Goal: Task Accomplishment & Management: Manage account settings

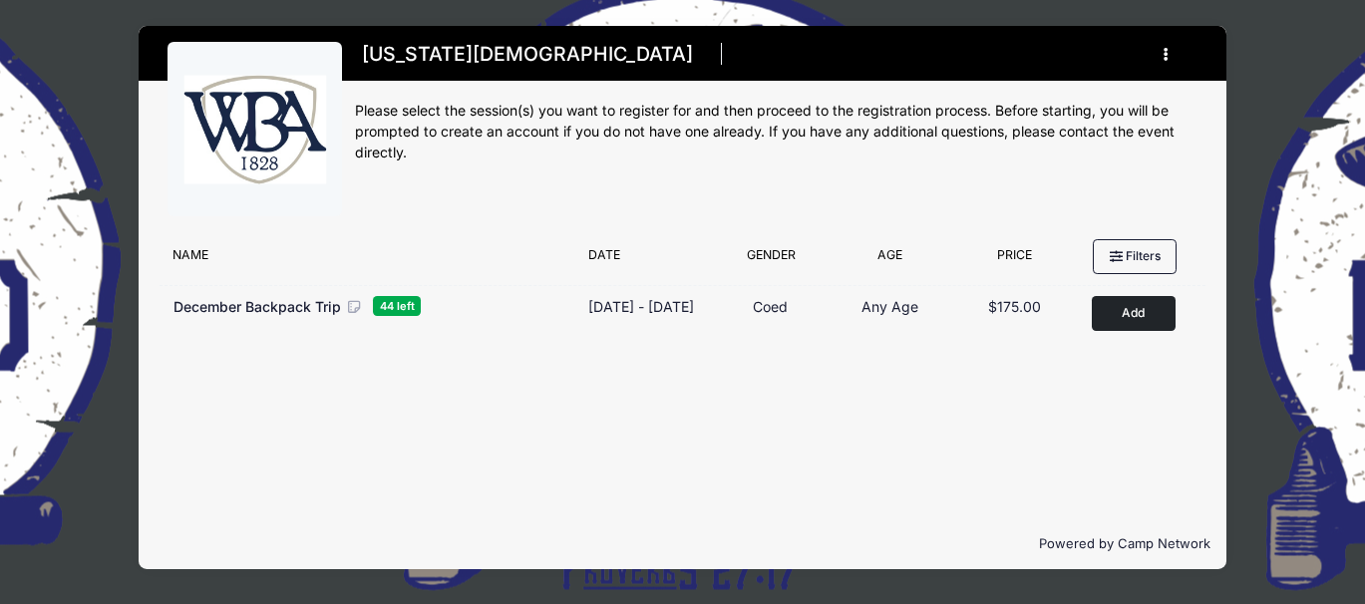
click at [1165, 55] on icon "button" at bounding box center [1172, 55] width 16 height 0
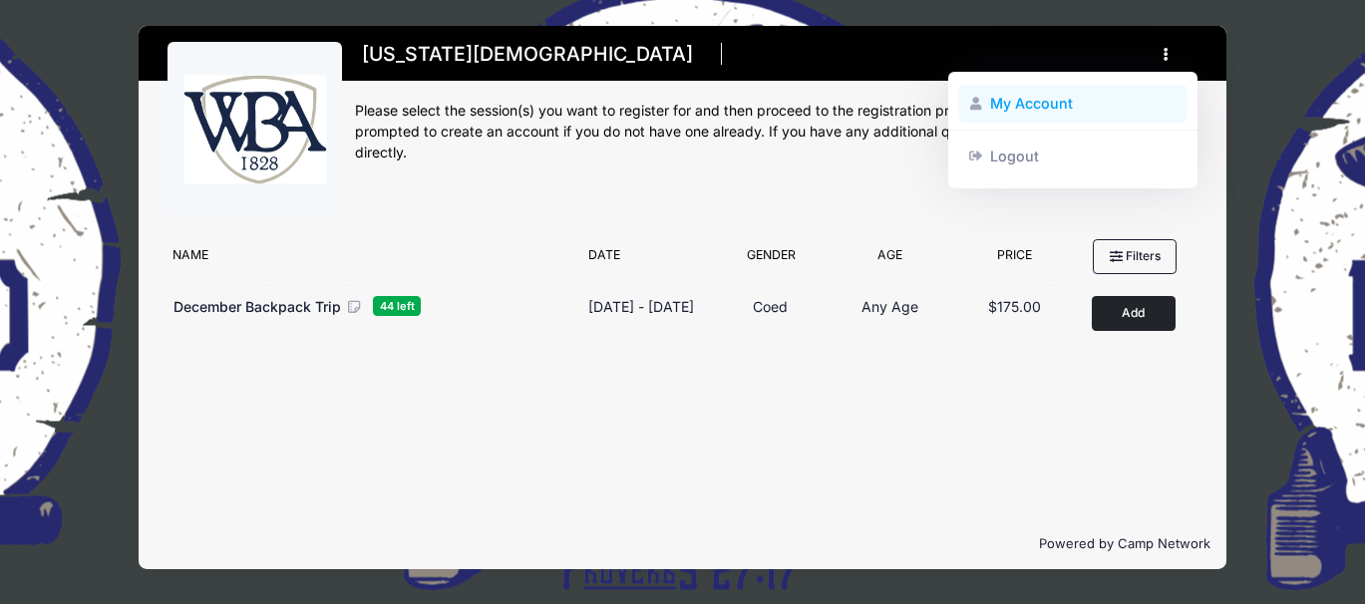
click at [1037, 102] on link "My Account" at bounding box center [1073, 104] width 230 height 38
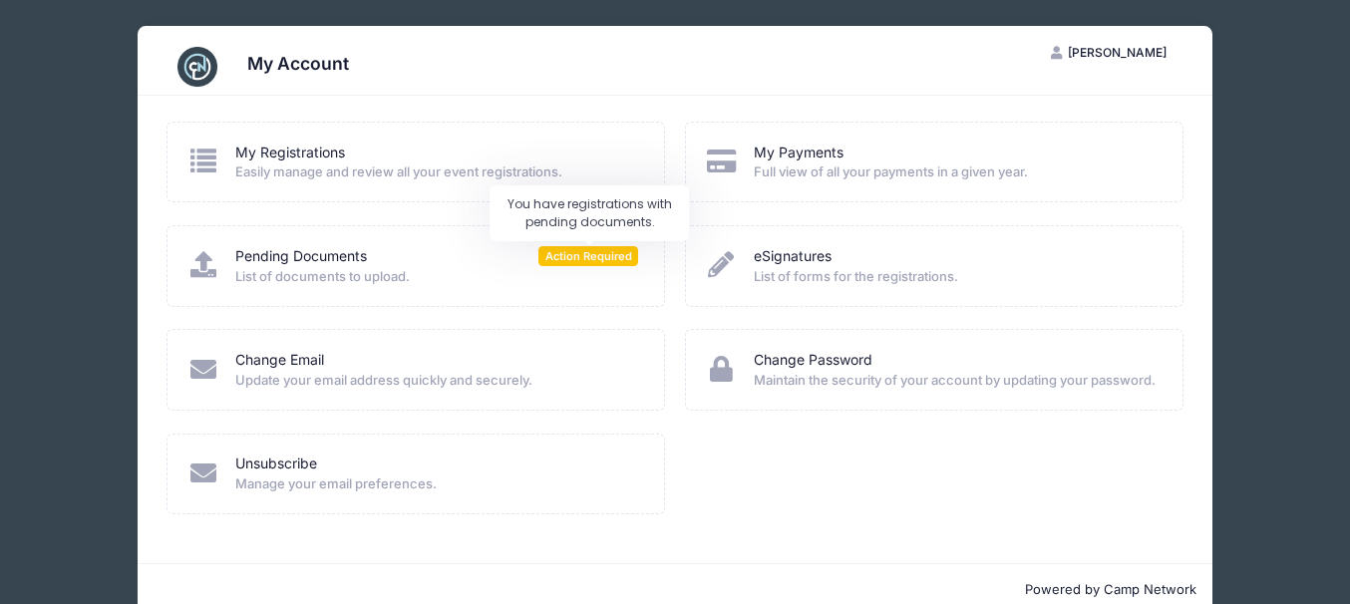
click at [568, 258] on span "Action Required" at bounding box center [589, 255] width 100 height 19
click at [282, 256] on link "Pending Documents" at bounding box center [301, 256] width 132 height 21
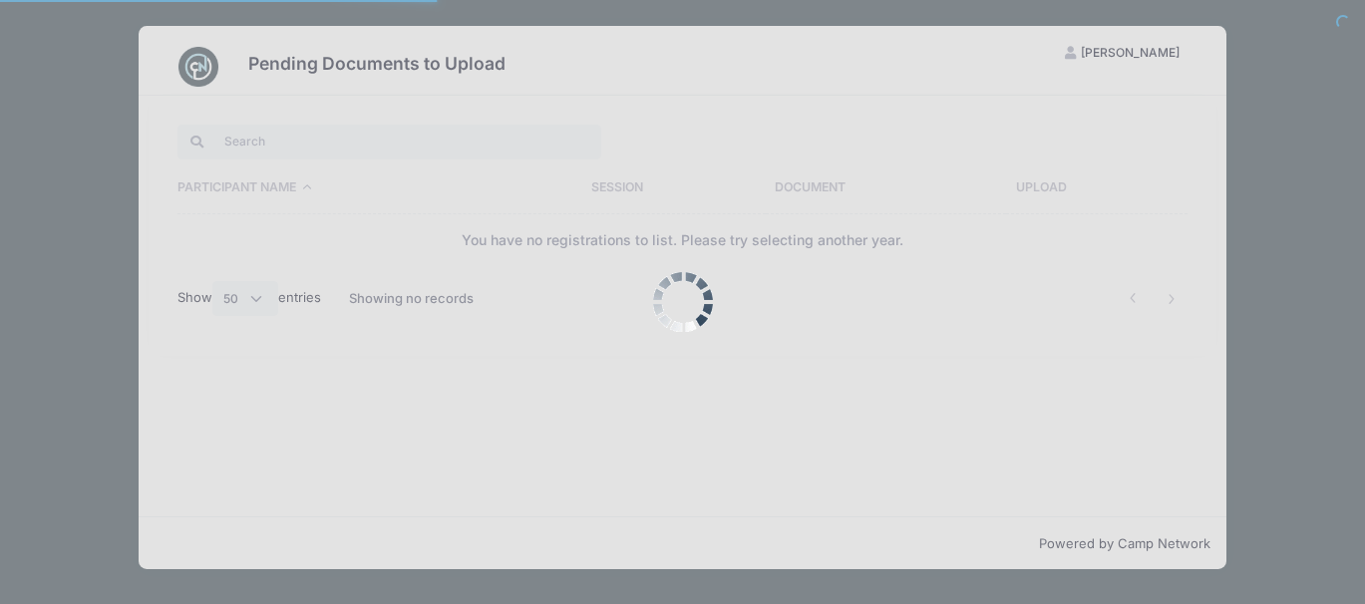
select select "50"
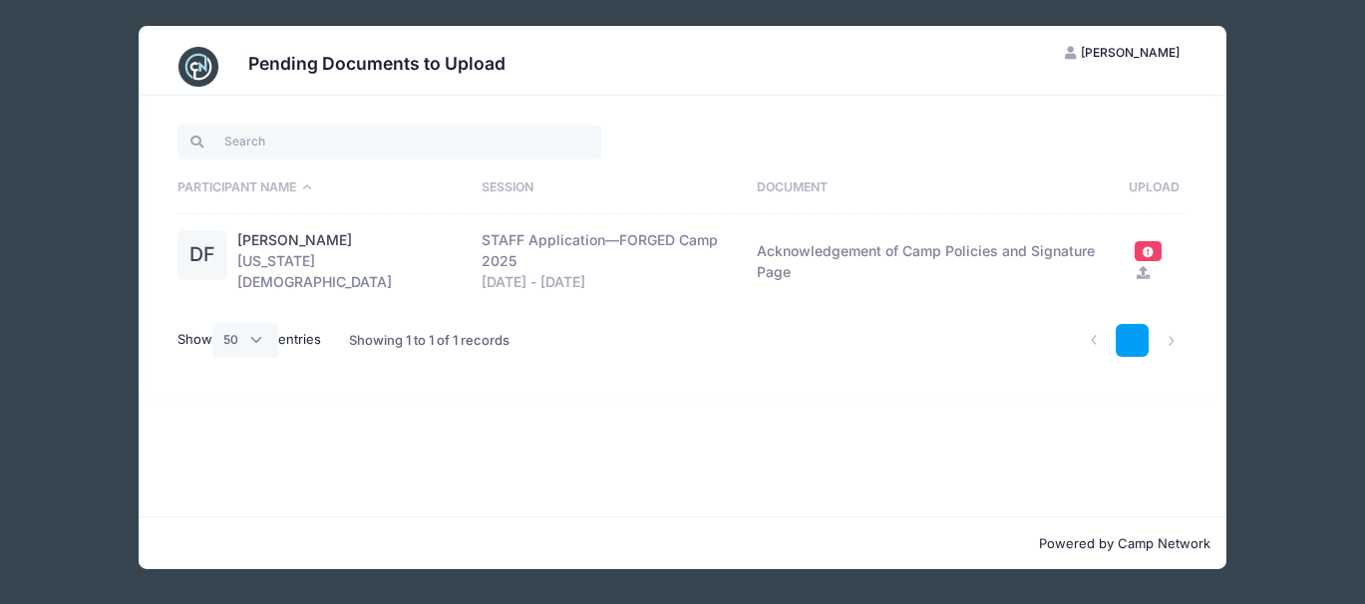
click at [1124, 341] on link "1" at bounding box center [1132, 340] width 33 height 33
click at [1154, 186] on th "Upload" at bounding box center [1153, 189] width 69 height 52
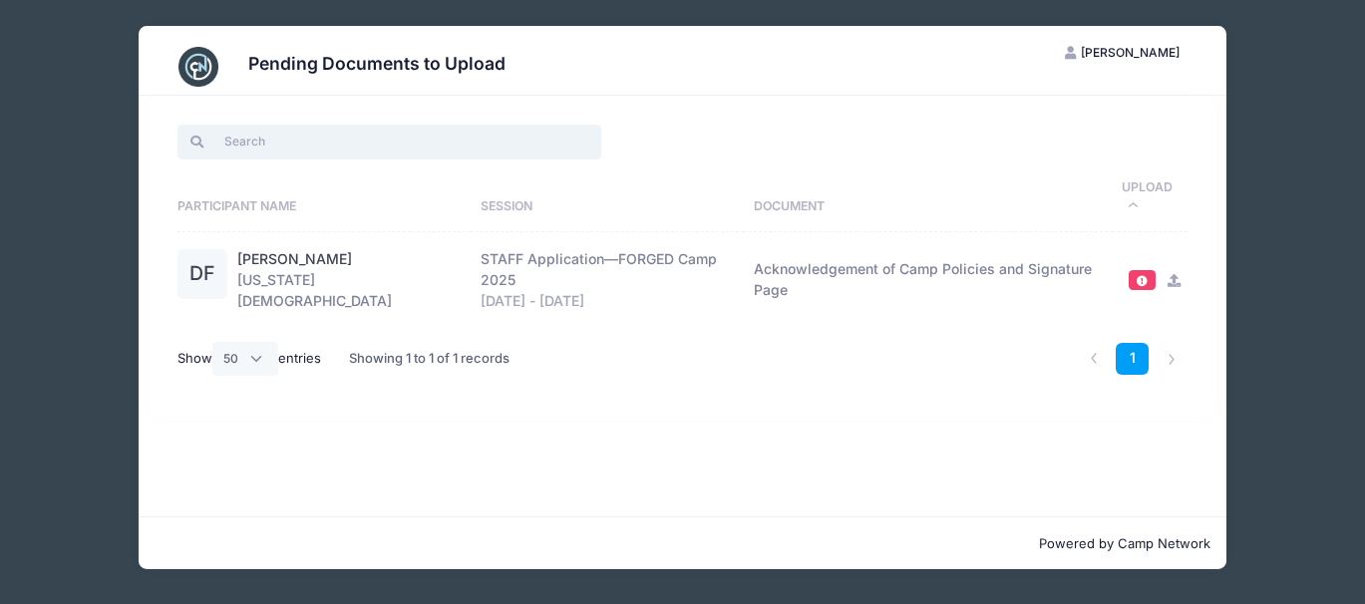
click at [281, 141] on input "search" at bounding box center [390, 142] width 424 height 34
type input "d"
click at [1141, 187] on th "Upload" at bounding box center [1150, 198] width 75 height 71
click at [1141, 186] on th "Upload" at bounding box center [1150, 198] width 75 height 71
click at [1147, 187] on th "Upload" at bounding box center [1150, 198] width 75 height 71
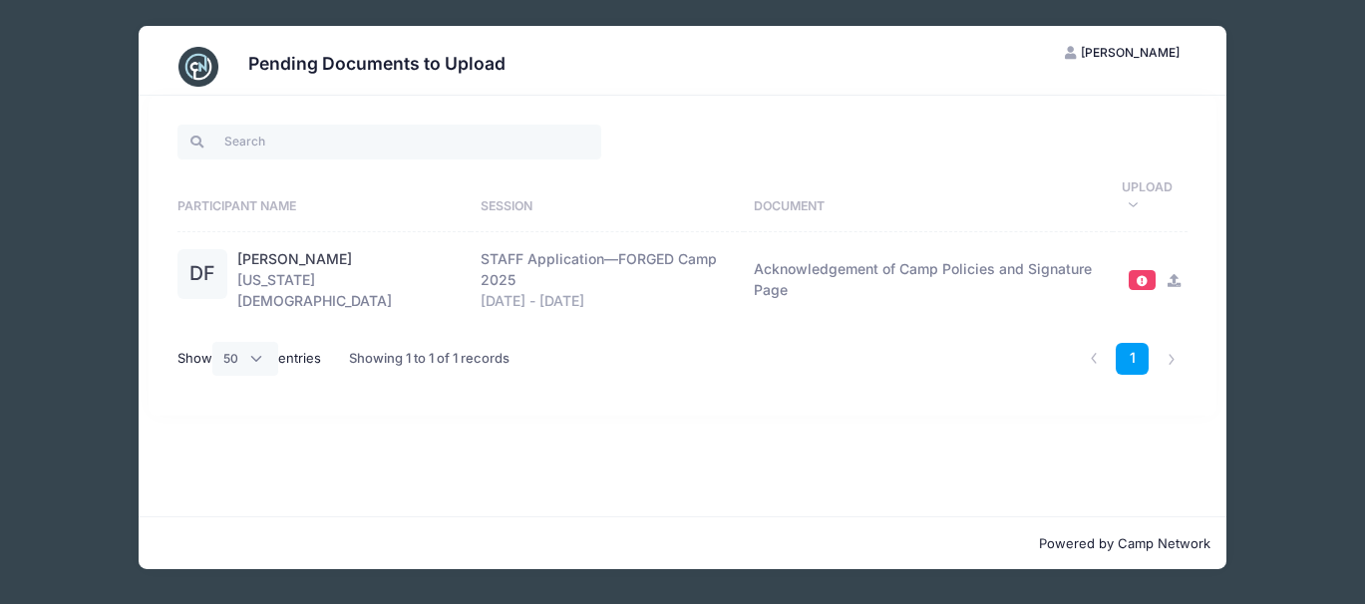
click at [1147, 187] on th "Upload" at bounding box center [1150, 198] width 75 height 71
click at [1142, 278] on span at bounding box center [1142, 280] width 14 height 11
click at [304, 259] on link "[PERSON_NAME]" at bounding box center [294, 259] width 115 height 21
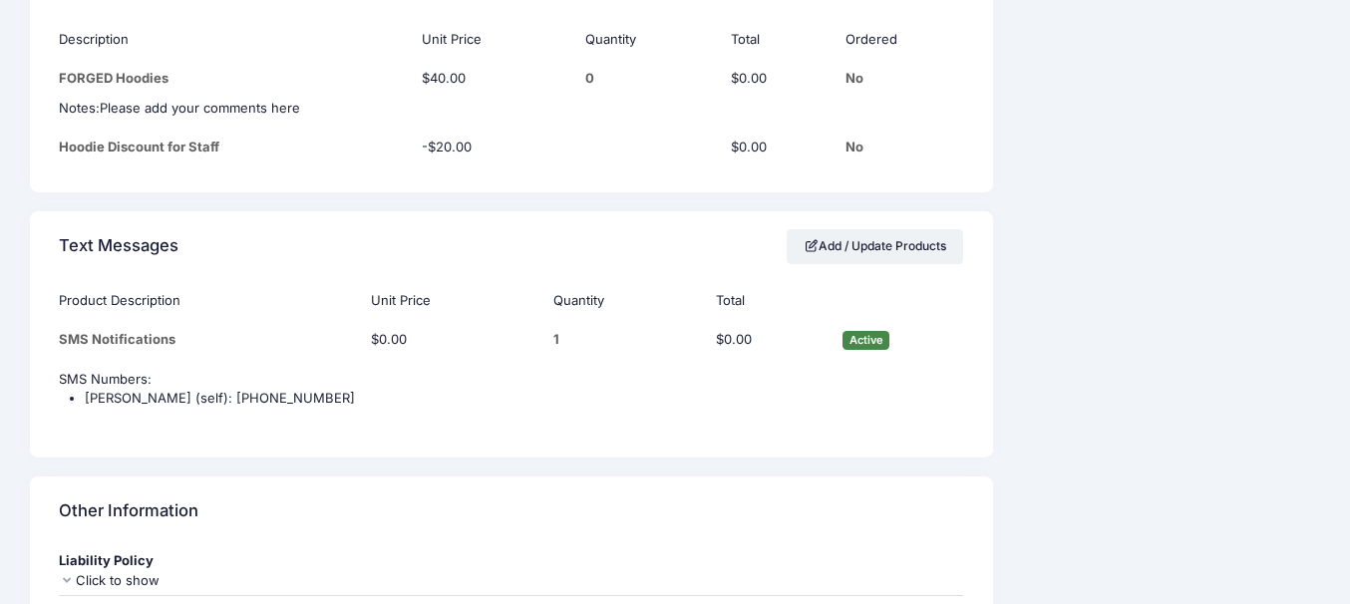
scroll to position [2341, 0]
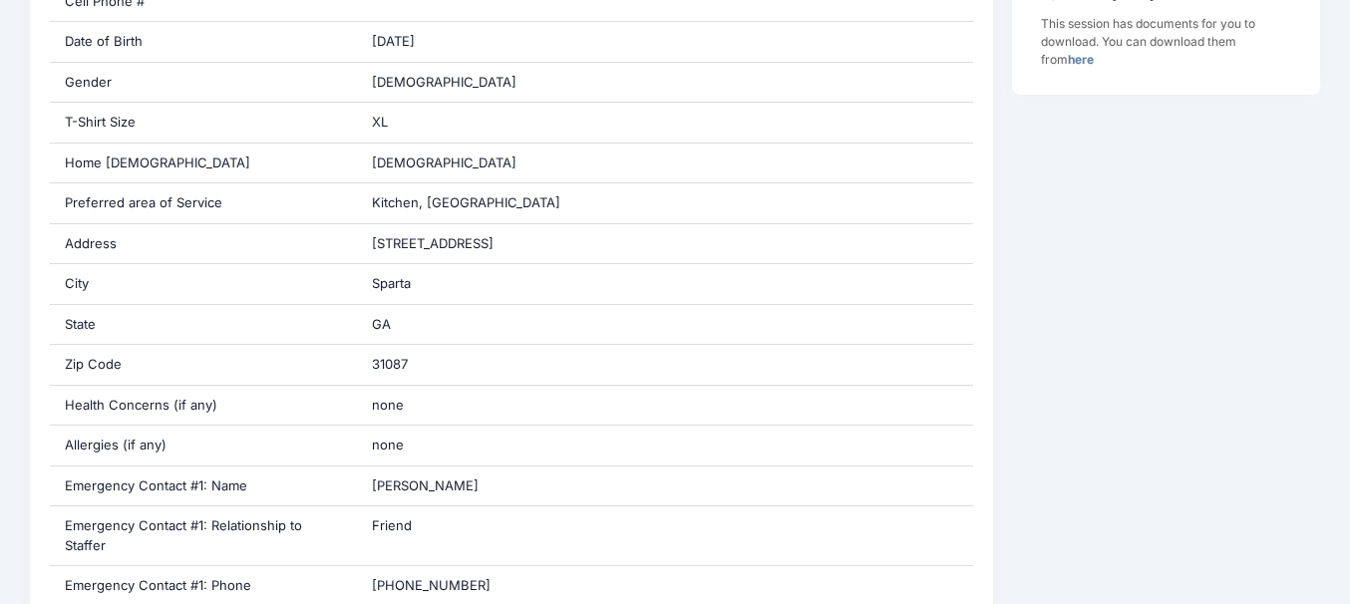
scroll to position [692, 0]
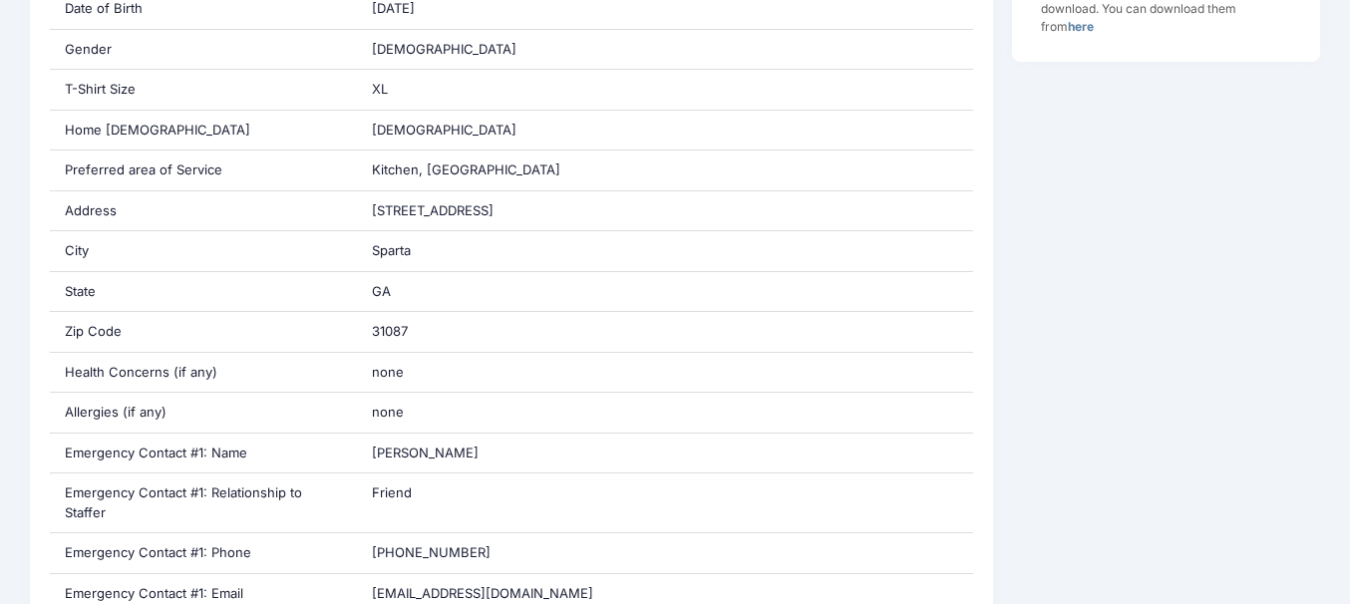
drag, startPoint x: 1344, startPoint y: 180, endPoint x: 1345, endPoint y: 166, distance: 14.0
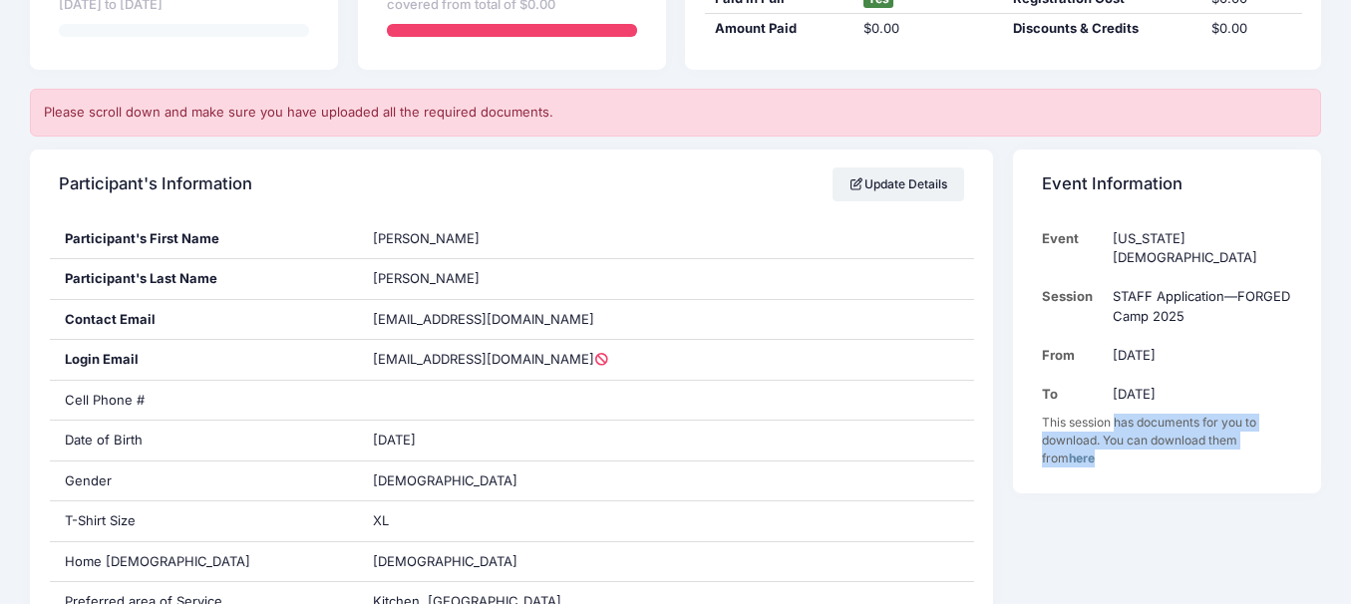
scroll to position [293, 0]
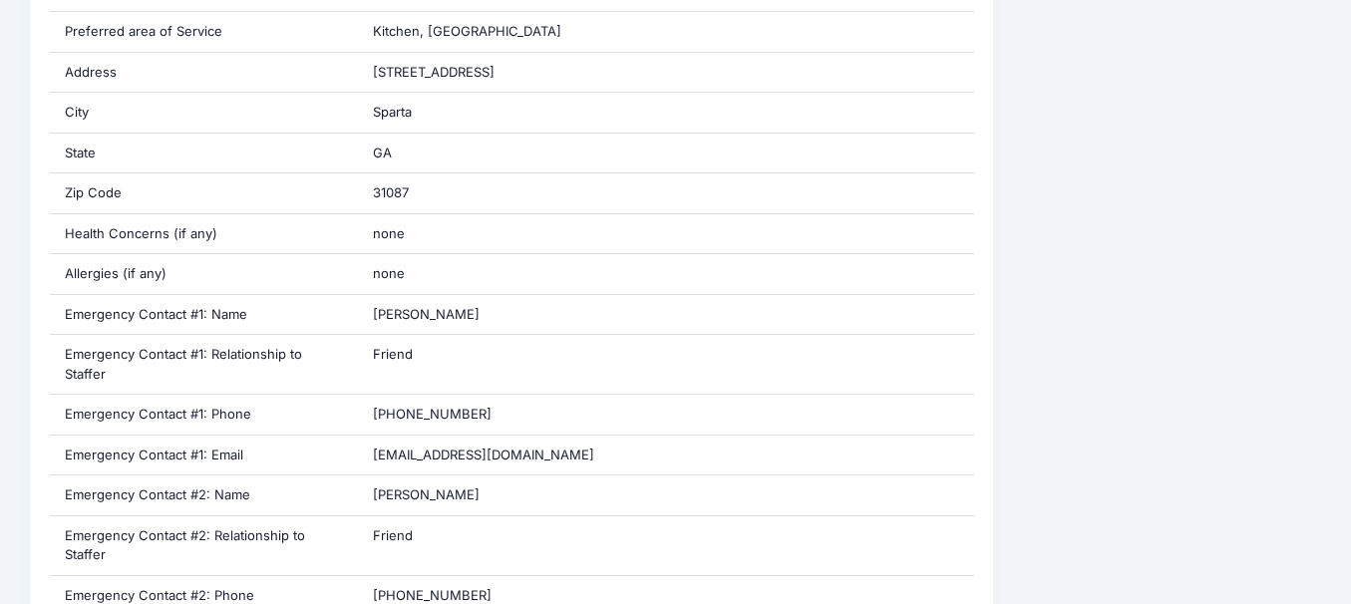
scroll to position [837, 0]
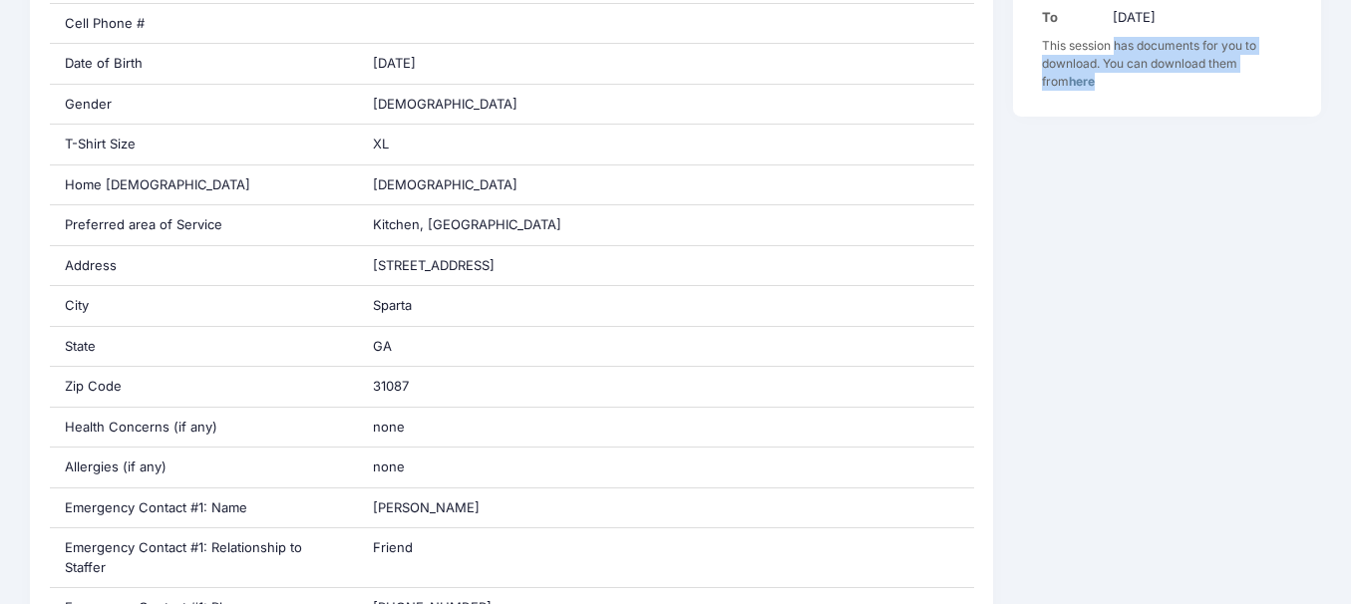
scroll to position [631, 0]
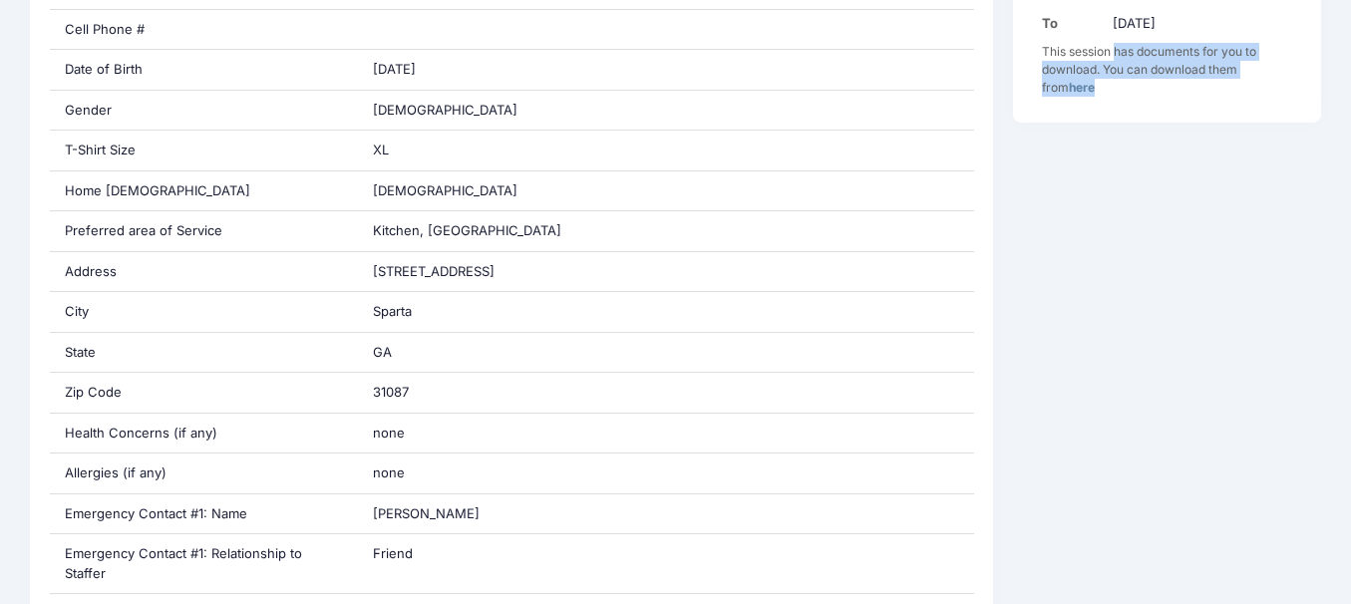
click at [1164, 56] on div "This session has documents for you to download. You can download them from here" at bounding box center [1167, 70] width 250 height 54
click at [1177, 63] on div "This session has documents for you to download. You can download them from here" at bounding box center [1167, 70] width 250 height 54
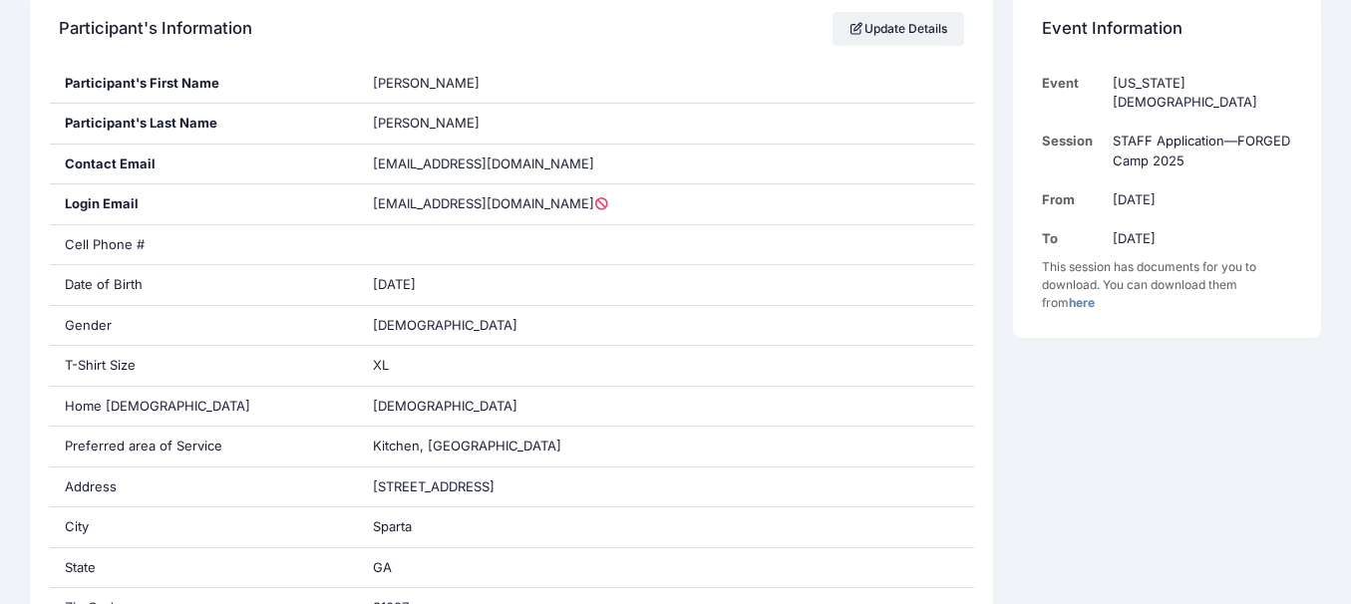
scroll to position [0, 0]
